Goal: Task Accomplishment & Management: Complete application form

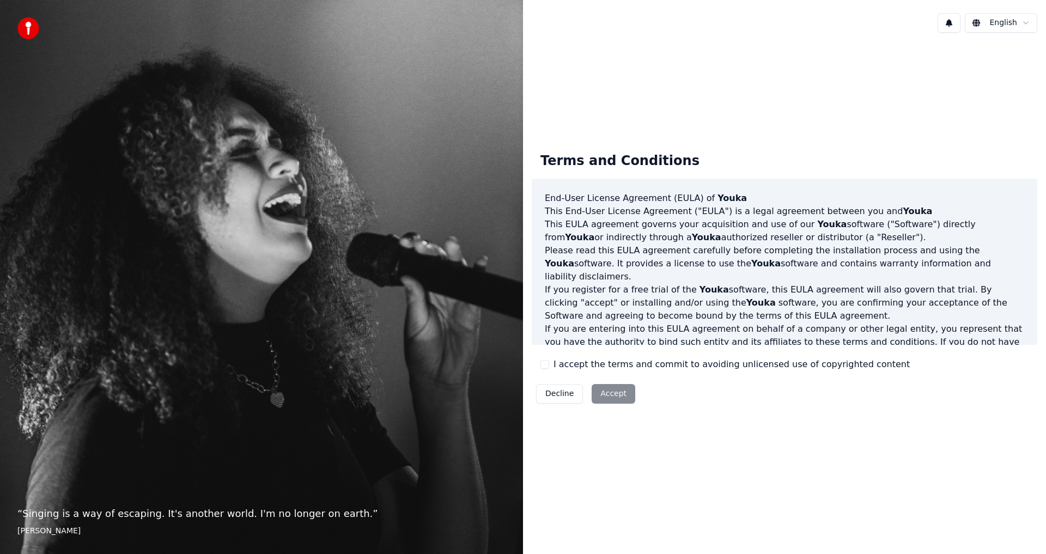
click at [549, 367] on button "I accept the terms and commit to avoiding unlicensed use of copyrighted content" at bounding box center [545, 364] width 9 height 9
click at [602, 389] on button "Accept" at bounding box center [614, 394] width 44 height 20
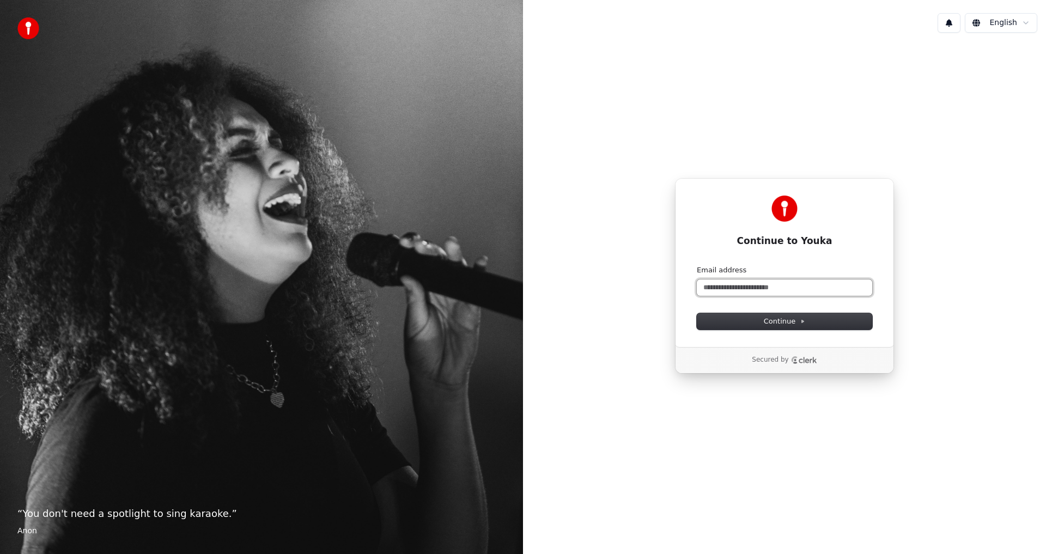
click at [770, 290] on input "Email address" at bounding box center [784, 288] width 175 height 16
click at [790, 325] on span "Continue" at bounding box center [784, 322] width 41 height 10
click at [791, 324] on span "Continue" at bounding box center [784, 322] width 41 height 10
click at [725, 282] on input "Email address" at bounding box center [784, 288] width 175 height 16
click at [760, 292] on input "Email address" at bounding box center [784, 288] width 175 height 16
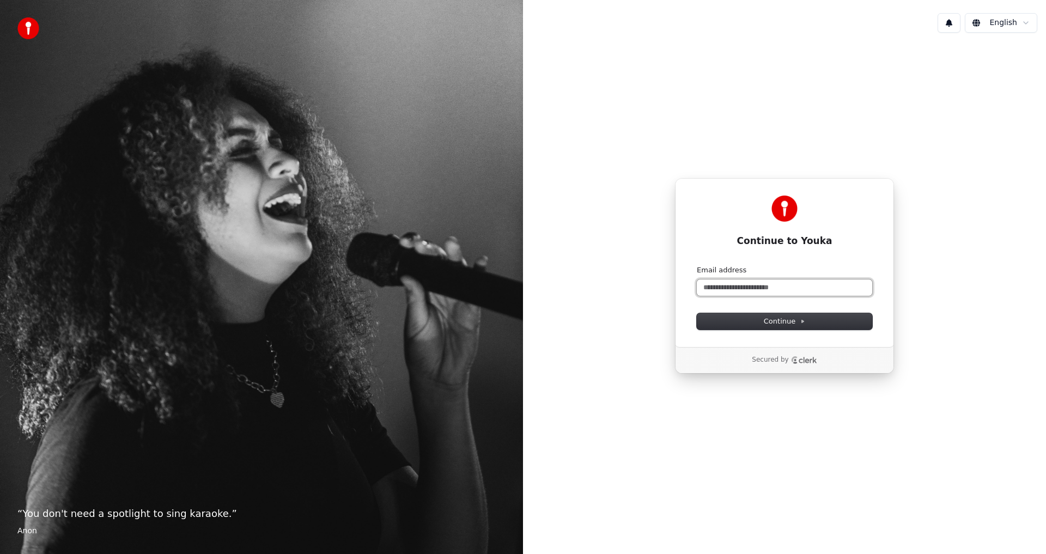
click at [742, 293] on input "Email address" at bounding box center [784, 288] width 175 height 16
click at [760, 289] on input "Email address" at bounding box center [784, 288] width 175 height 16
paste input "**********"
click at [791, 320] on span "Continue" at bounding box center [784, 322] width 41 height 10
click at [786, 323] on span "Continue" at bounding box center [784, 322] width 41 height 10
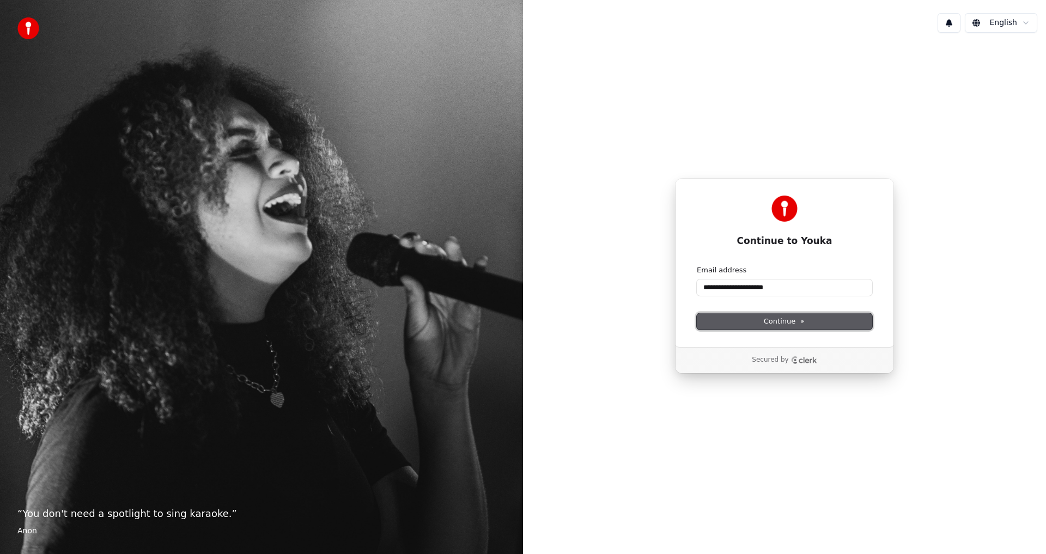
click at [802, 323] on icon at bounding box center [803, 321] width 2 height 3
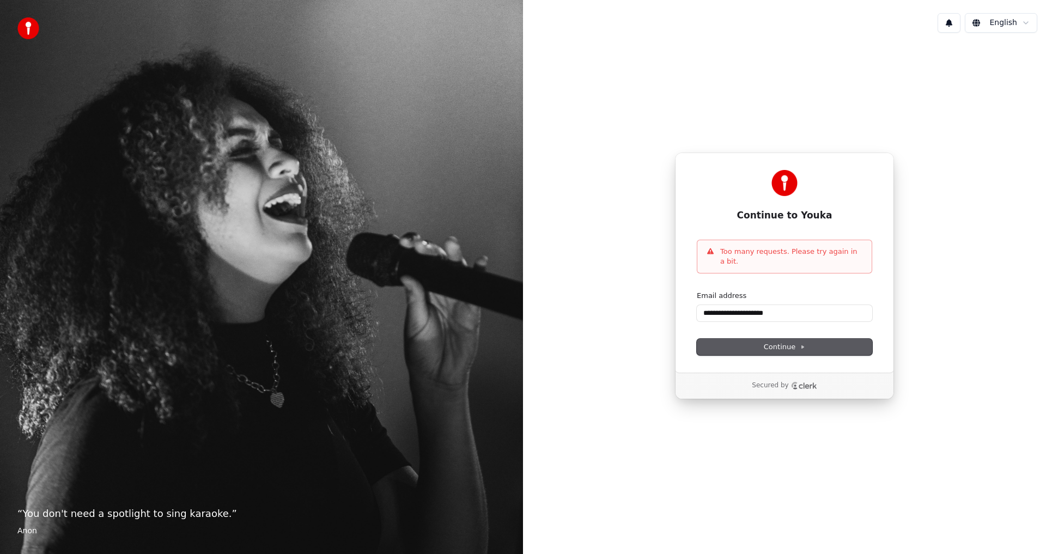
click at [821, 295] on div "Email address" at bounding box center [784, 296] width 175 height 10
click at [793, 342] on span "Continue" at bounding box center [784, 347] width 41 height 10
type input "**********"
click at [854, 258] on p "Too many requests. Please try again in a bit." at bounding box center [791, 257] width 143 height 20
drag, startPoint x: 853, startPoint y: 258, endPoint x: 677, endPoint y: 260, distance: 176.0
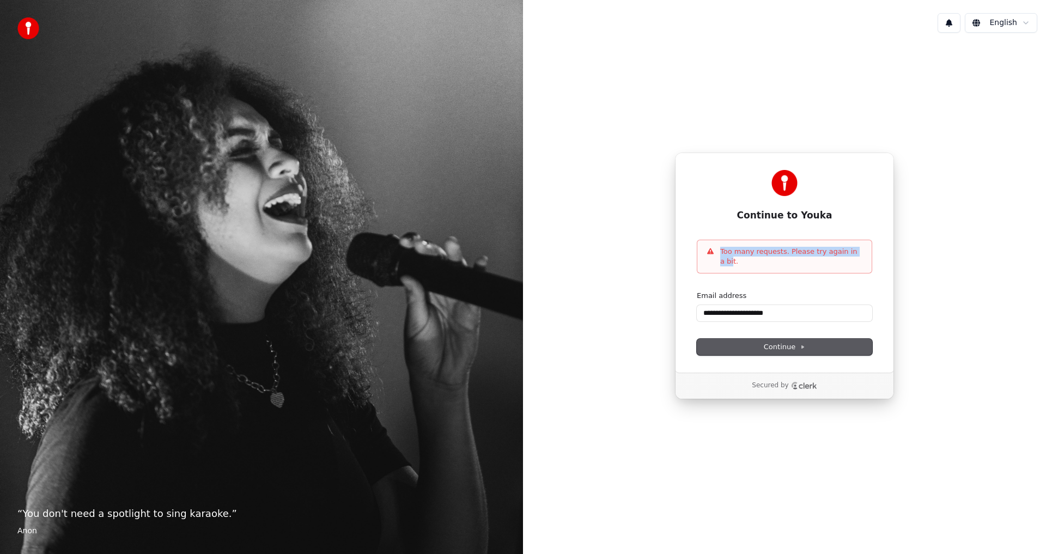
click at [677, 260] on div "**********" at bounding box center [784, 263] width 219 height 220
